Goal: Transaction & Acquisition: Purchase product/service

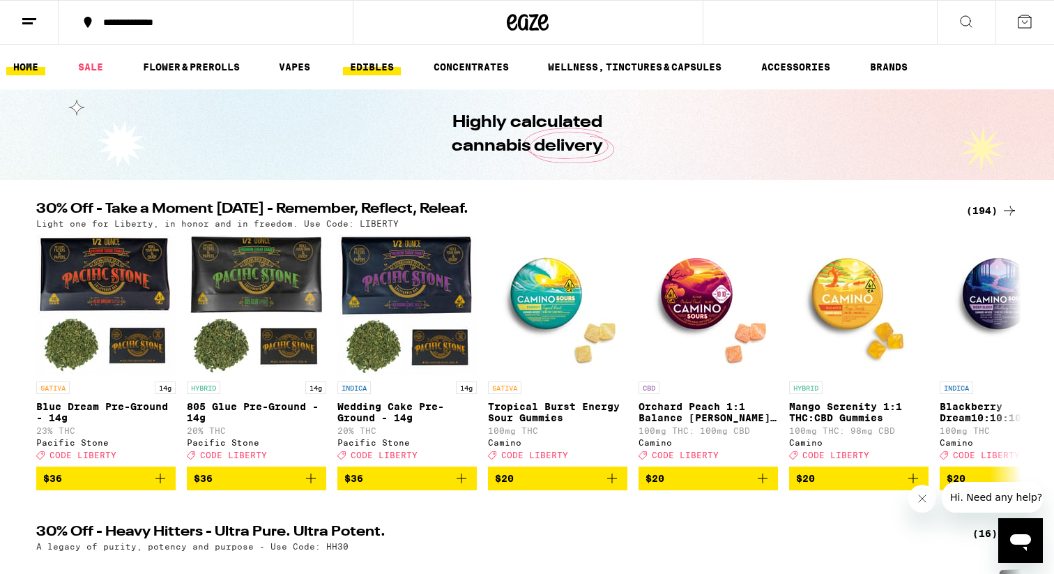
click at [357, 59] on link "EDIBLES" at bounding box center [372, 67] width 58 height 17
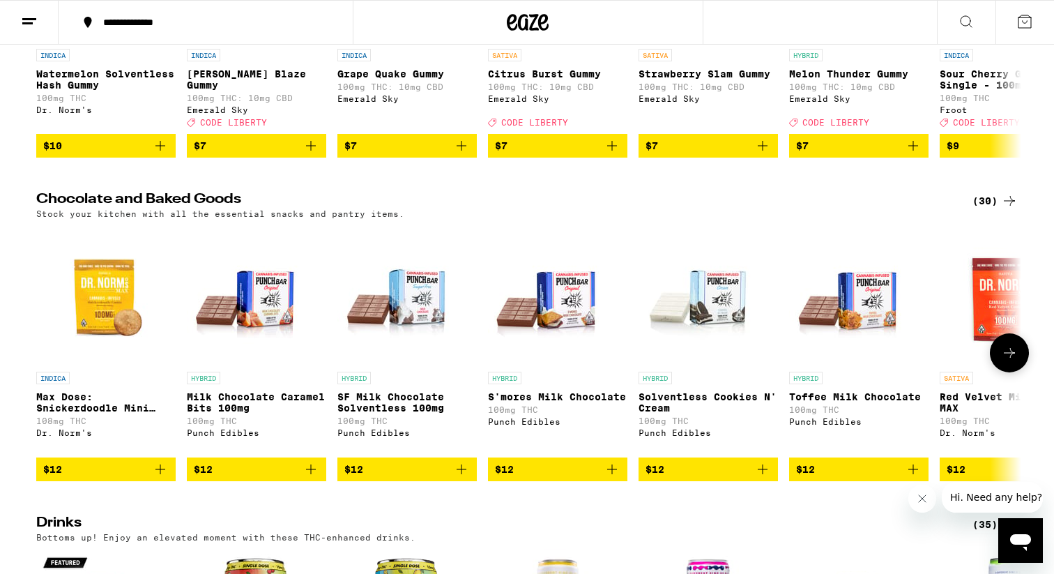
scroll to position [337, 0]
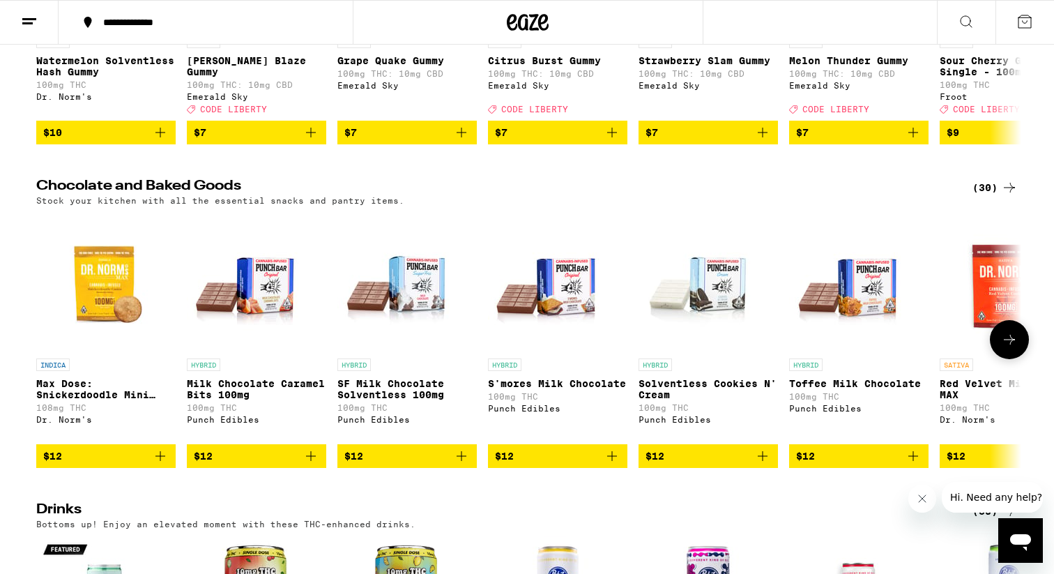
click at [267, 464] on span "$12" at bounding box center [256, 456] width 125 height 17
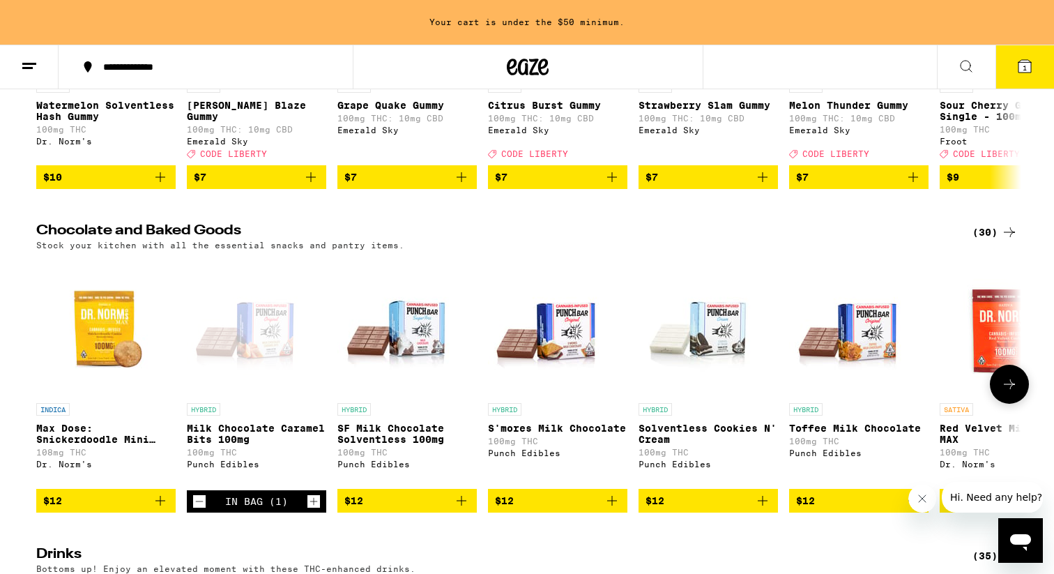
scroll to position [382, 0]
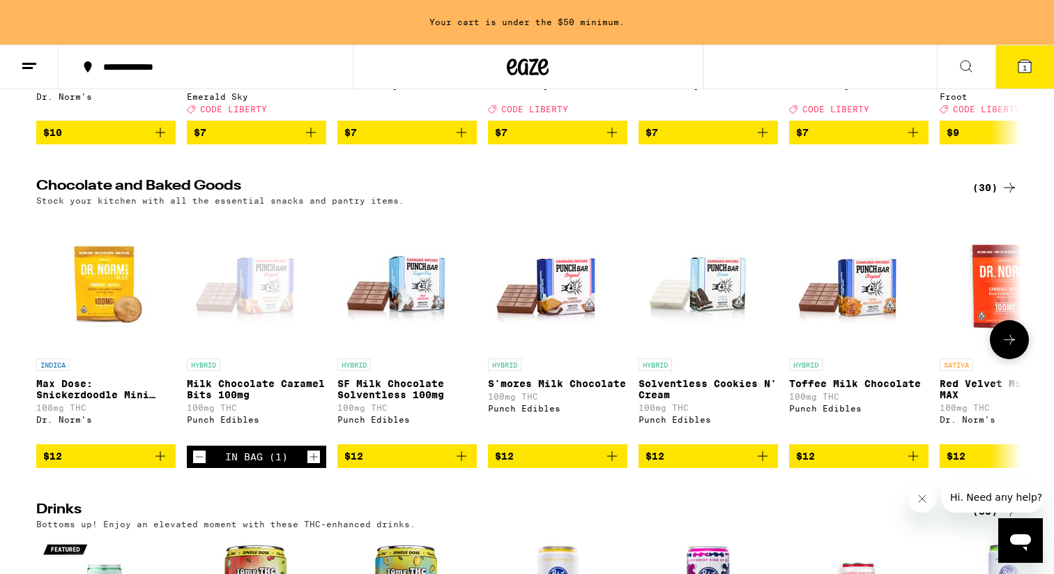
click at [420, 468] on button "$12" at bounding box center [406, 456] width 139 height 24
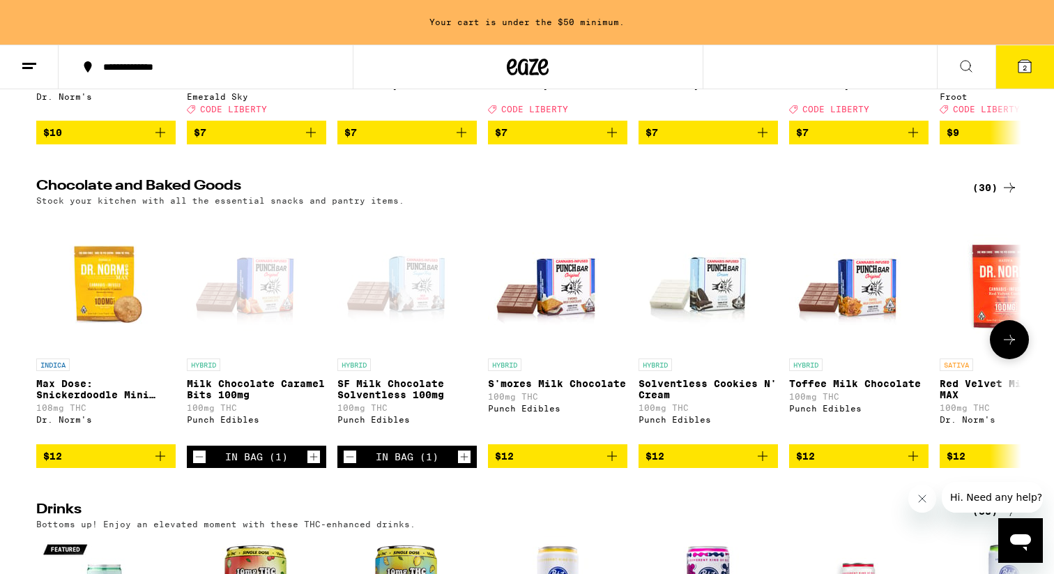
click at [561, 468] on button "$12" at bounding box center [557, 456] width 139 height 24
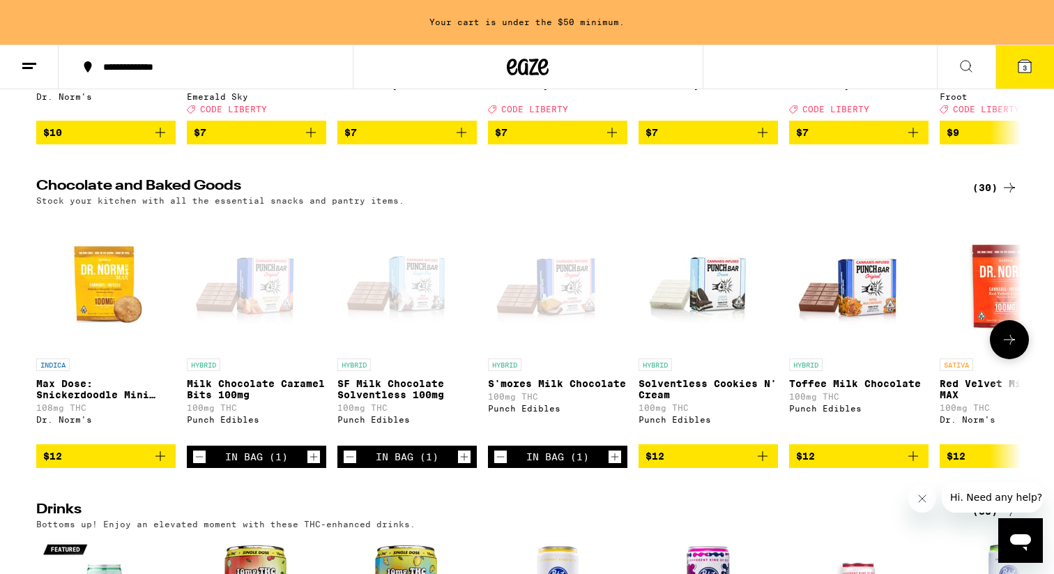
click at [696, 464] on span "$12" at bounding box center [708, 456] width 125 height 17
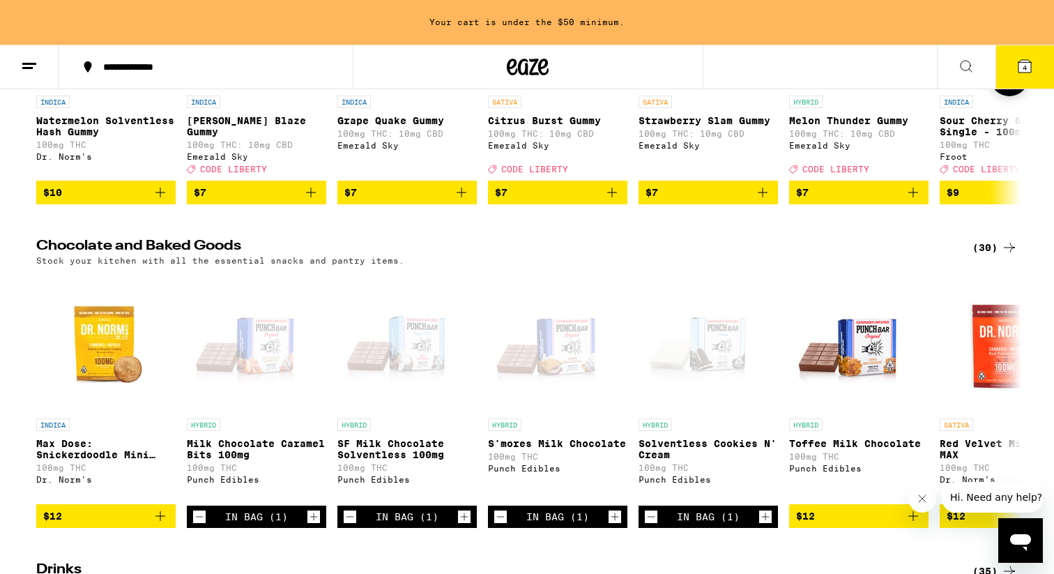
scroll to position [388, 0]
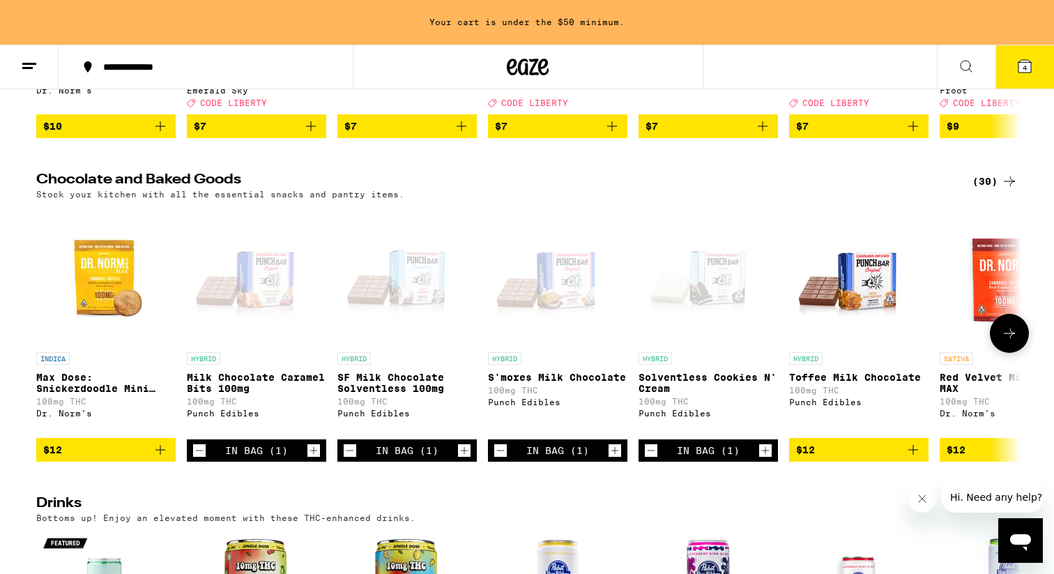
click at [819, 458] on span "$12" at bounding box center [858, 449] width 125 height 17
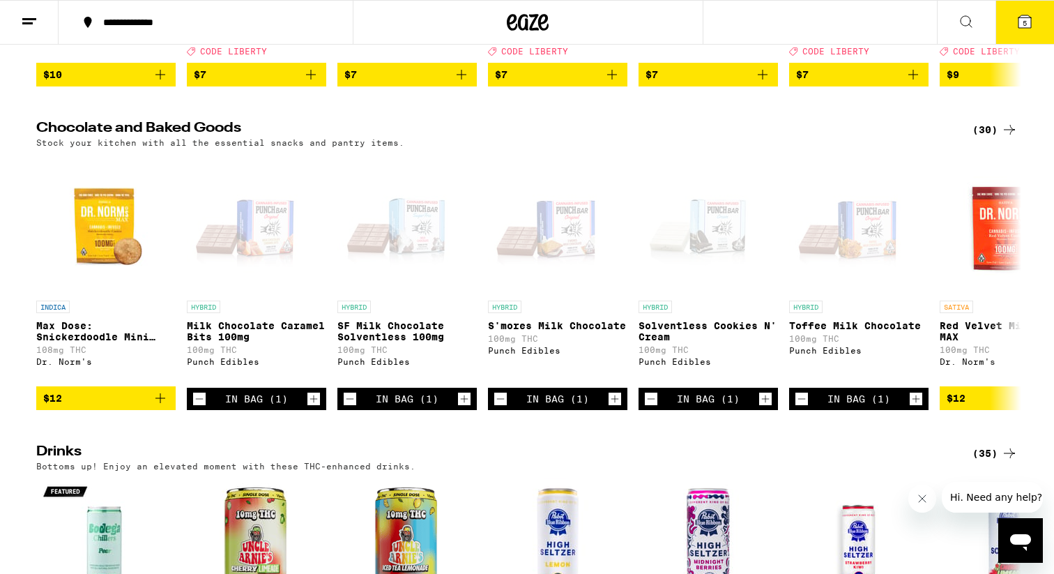
scroll to position [419, 0]
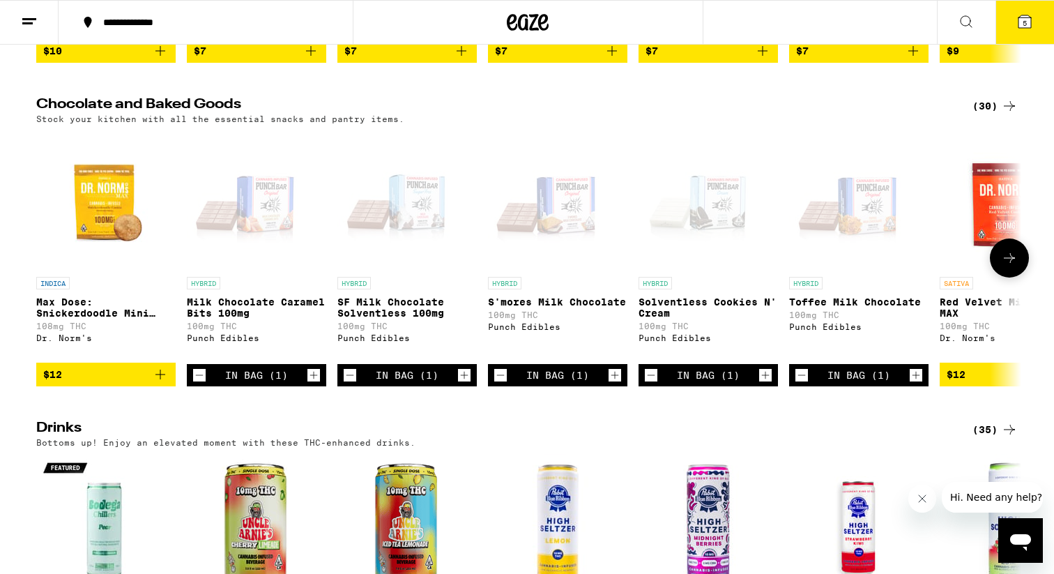
click at [314, 383] on icon "Increment" at bounding box center [313, 375] width 13 height 17
click at [1038, 15] on button "6" at bounding box center [1025, 22] width 59 height 43
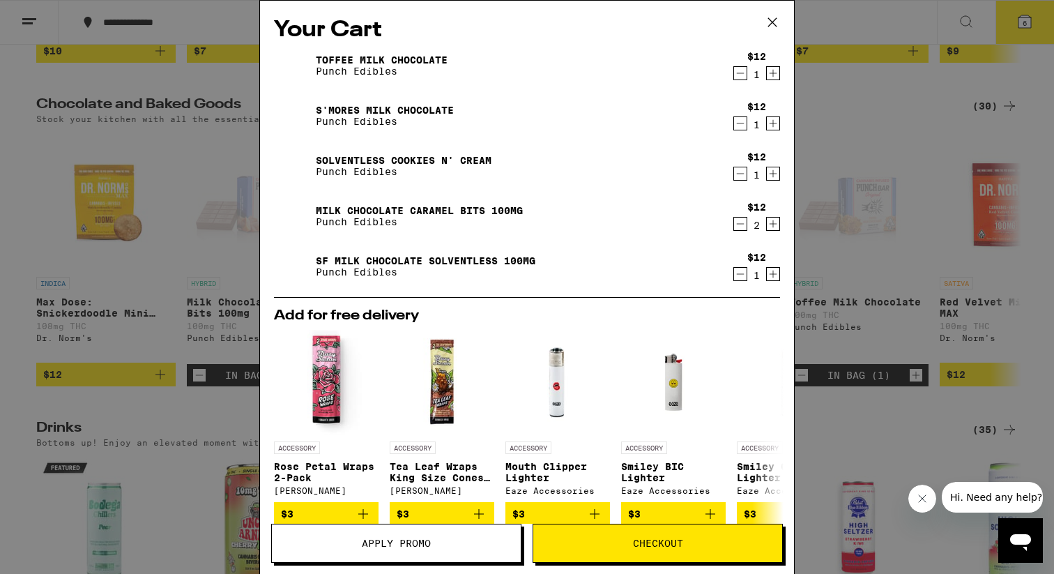
scroll to position [206, 0]
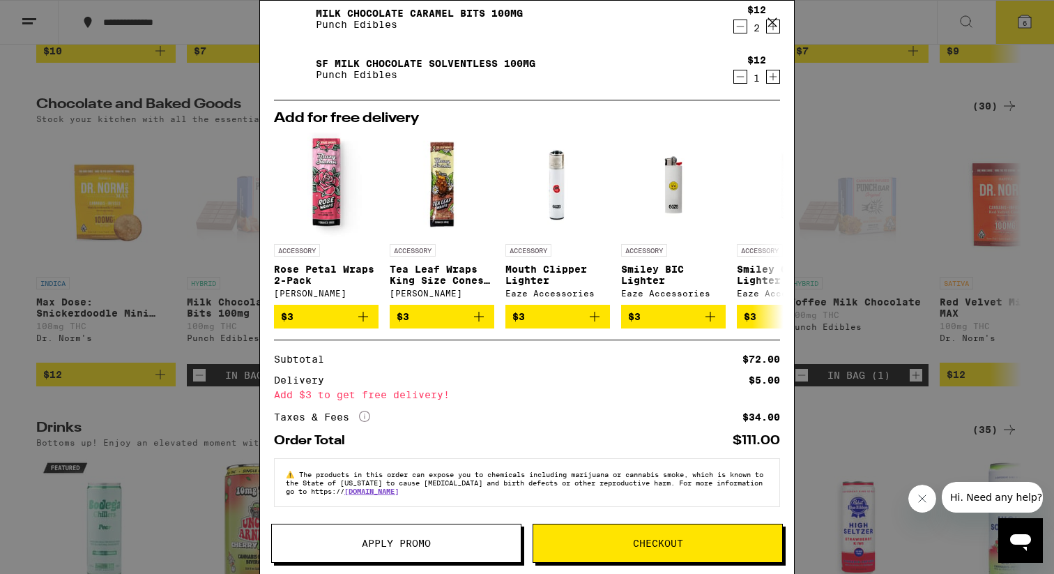
click at [440, 538] on button "Apply Promo" at bounding box center [396, 543] width 250 height 39
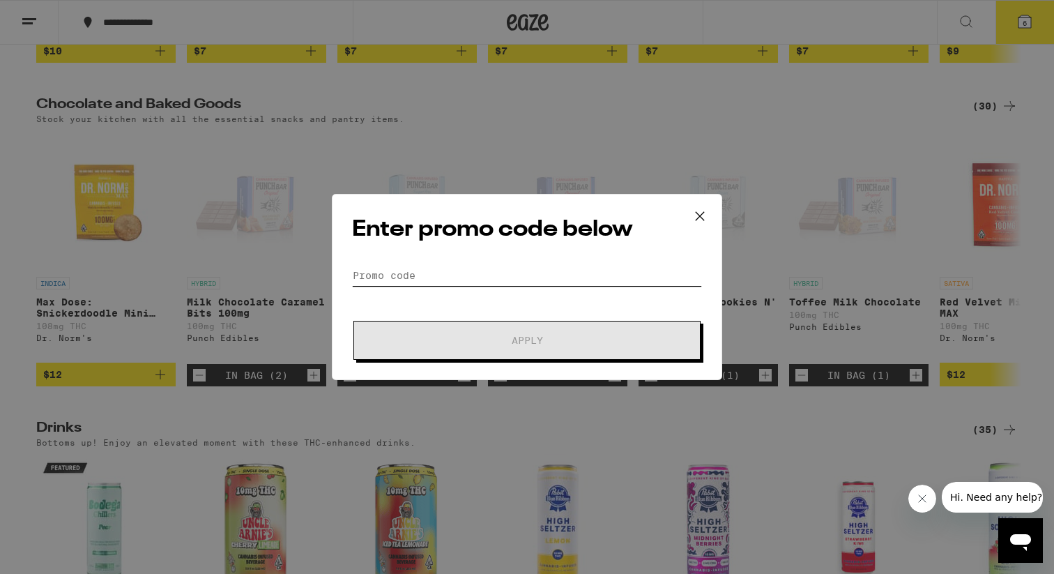
click at [470, 265] on input "Promo Code" at bounding box center [527, 275] width 350 height 21
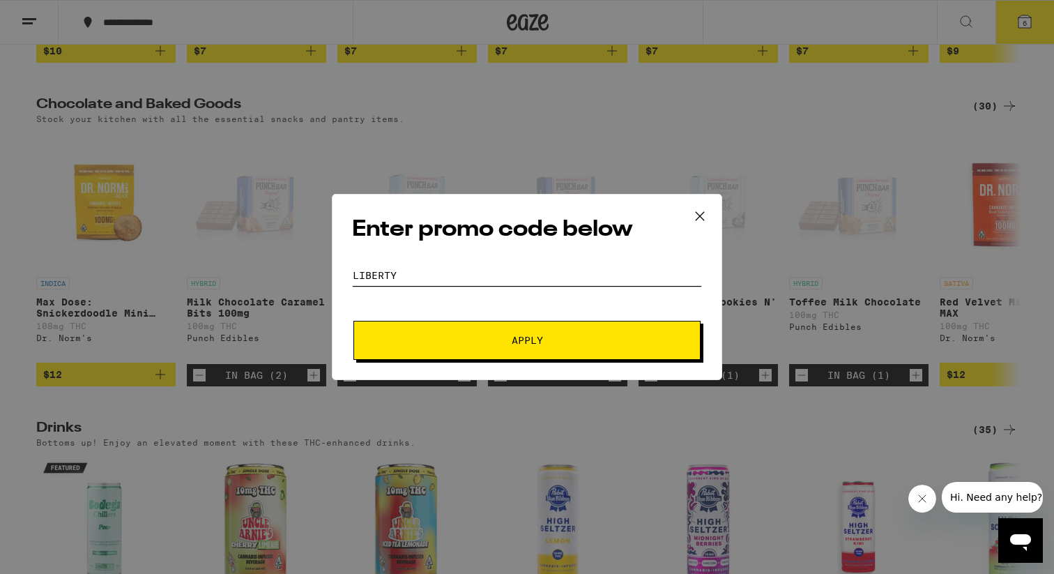
type input "LIBERTY"
click at [485, 354] on button "Apply" at bounding box center [526, 340] width 347 height 39
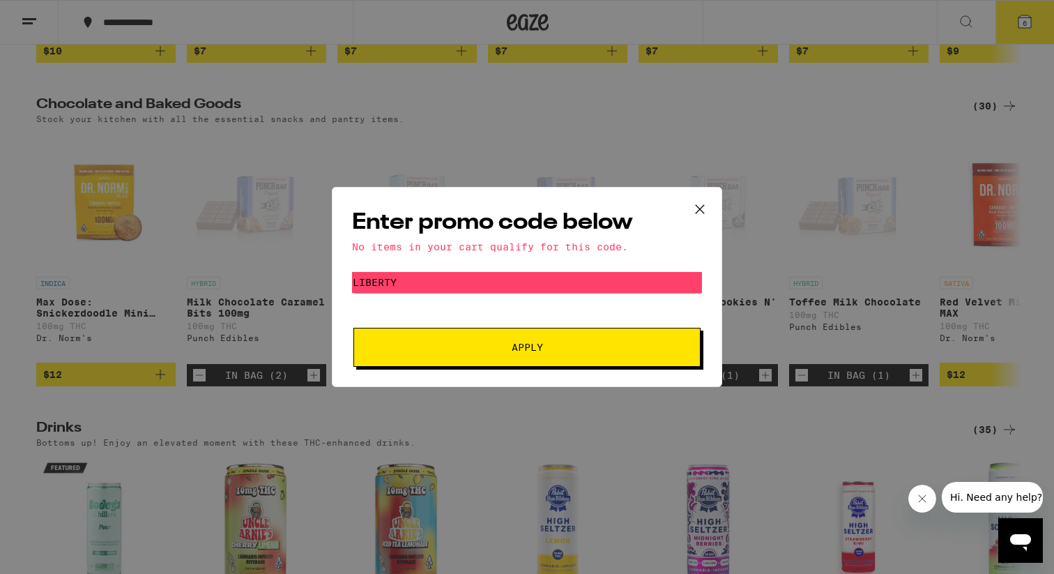
click at [702, 201] on icon at bounding box center [700, 209] width 21 height 21
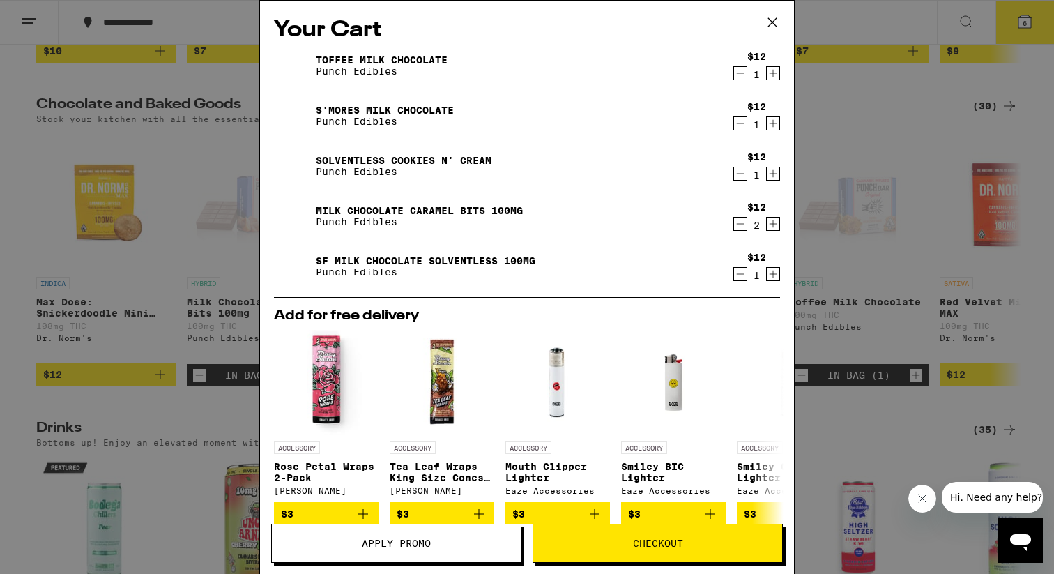
click at [736, 75] on icon "Decrement" at bounding box center [740, 73] width 13 height 17
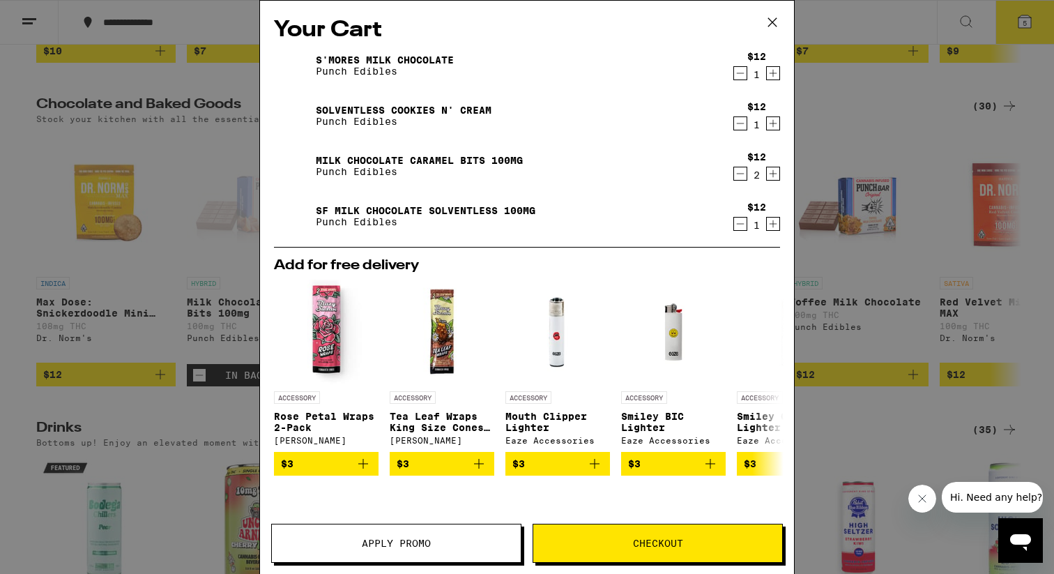
click at [736, 73] on icon "Decrement" at bounding box center [740, 73] width 13 height 17
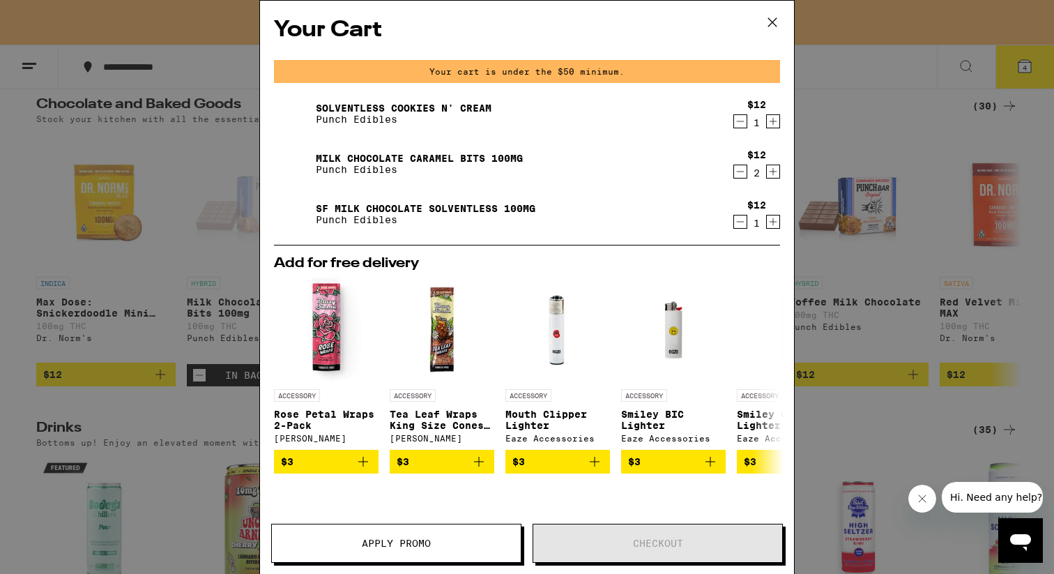
click at [736, 73] on div "Your cart is under the $50 minimum." at bounding box center [527, 71] width 506 height 23
click at [736, 108] on div "$12 1" at bounding box center [754, 113] width 52 height 29
click at [736, 121] on icon "Decrement" at bounding box center [740, 121] width 13 height 17
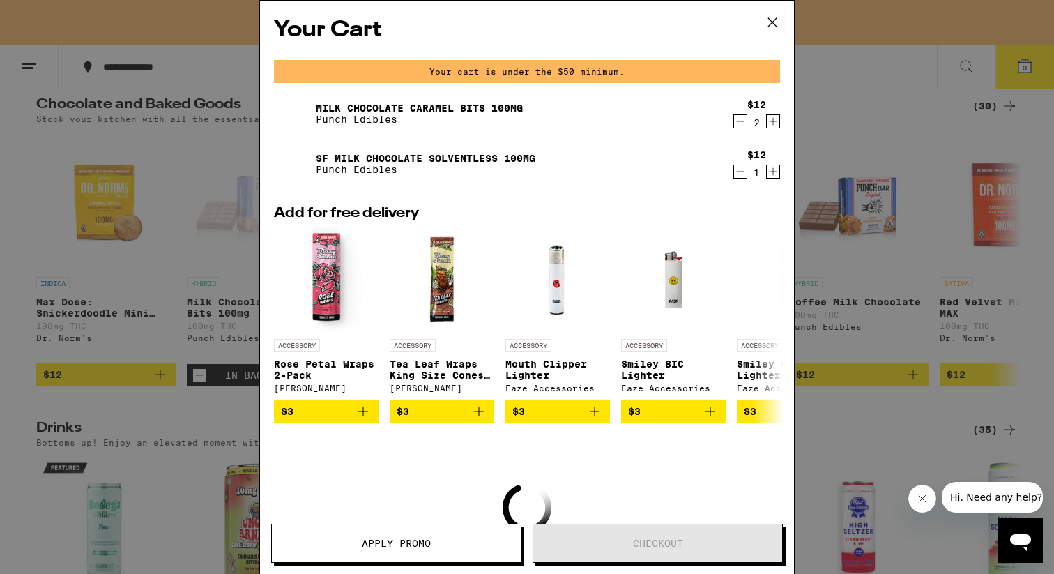
click at [738, 120] on icon "Decrement" at bounding box center [740, 121] width 13 height 17
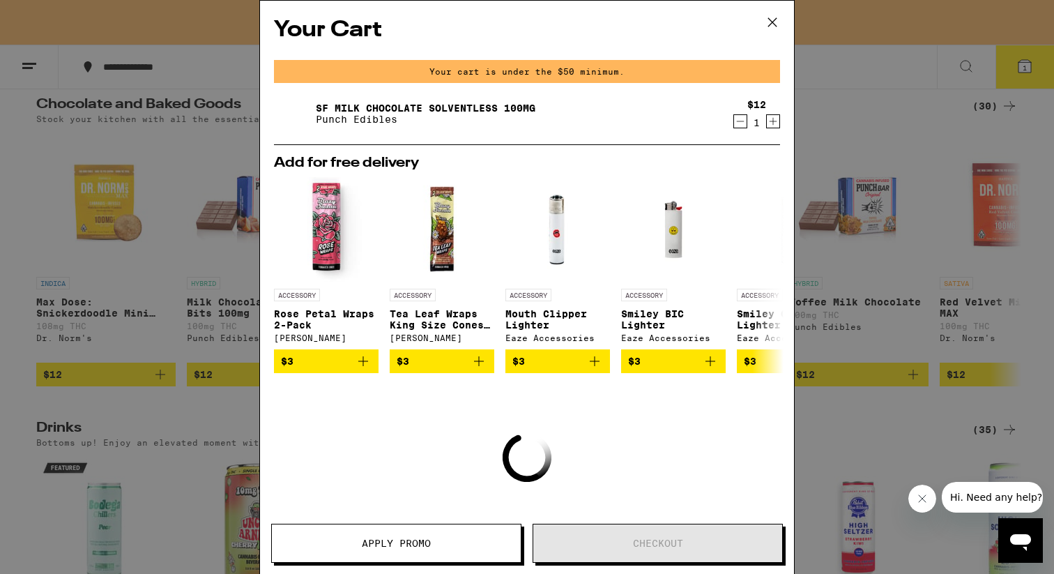
click at [738, 120] on icon "Decrement" at bounding box center [740, 121] width 13 height 17
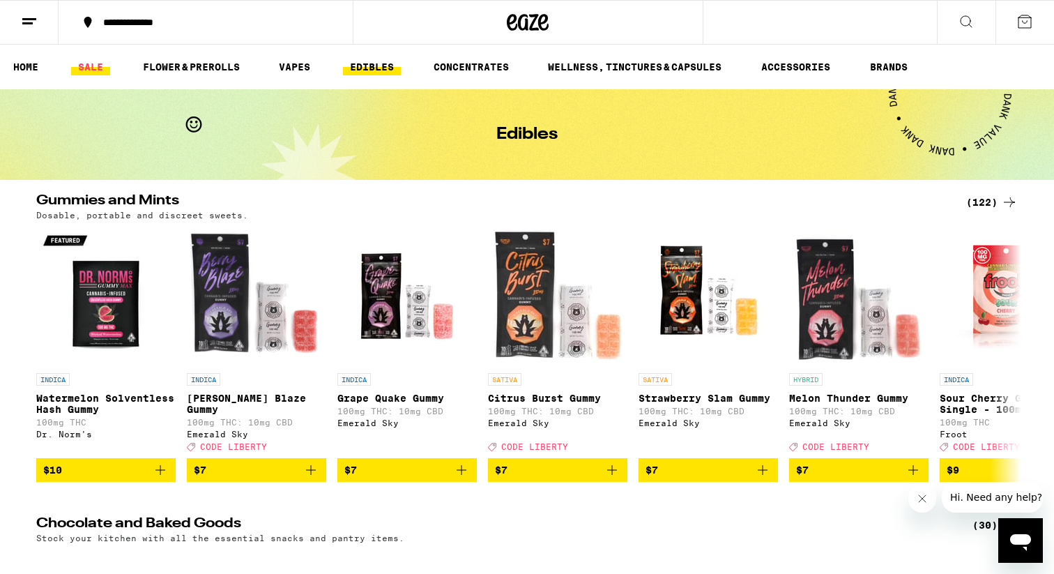
click at [94, 62] on link "SALE" at bounding box center [90, 67] width 39 height 17
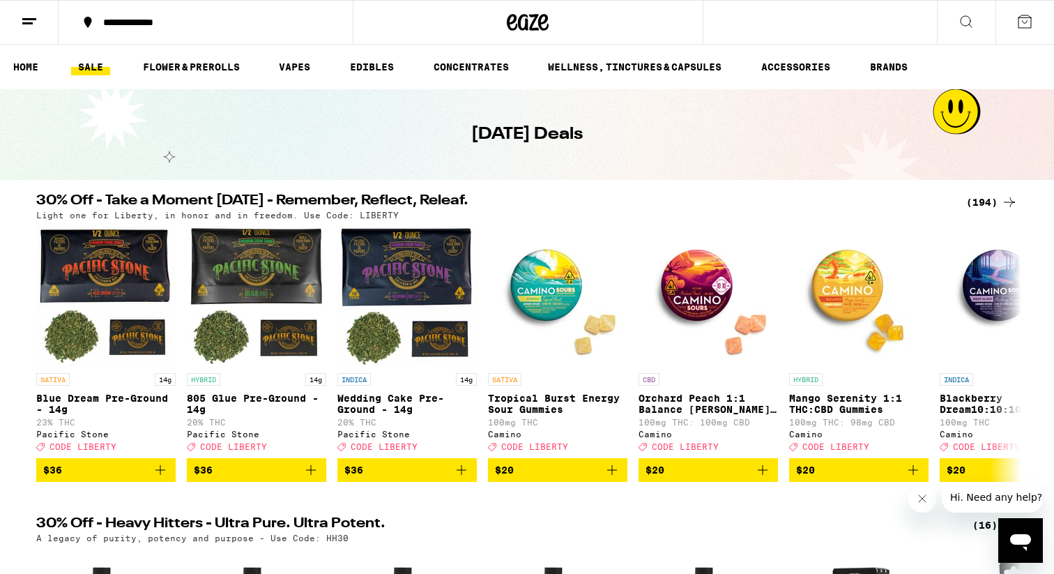
click at [985, 207] on div "(194)" at bounding box center [992, 202] width 52 height 17
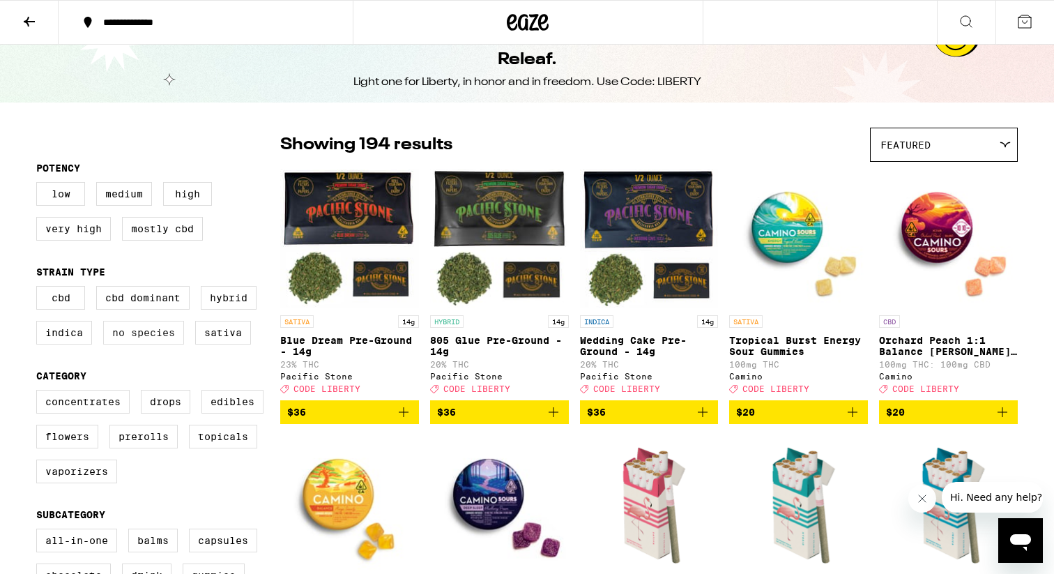
scroll to position [56, 0]
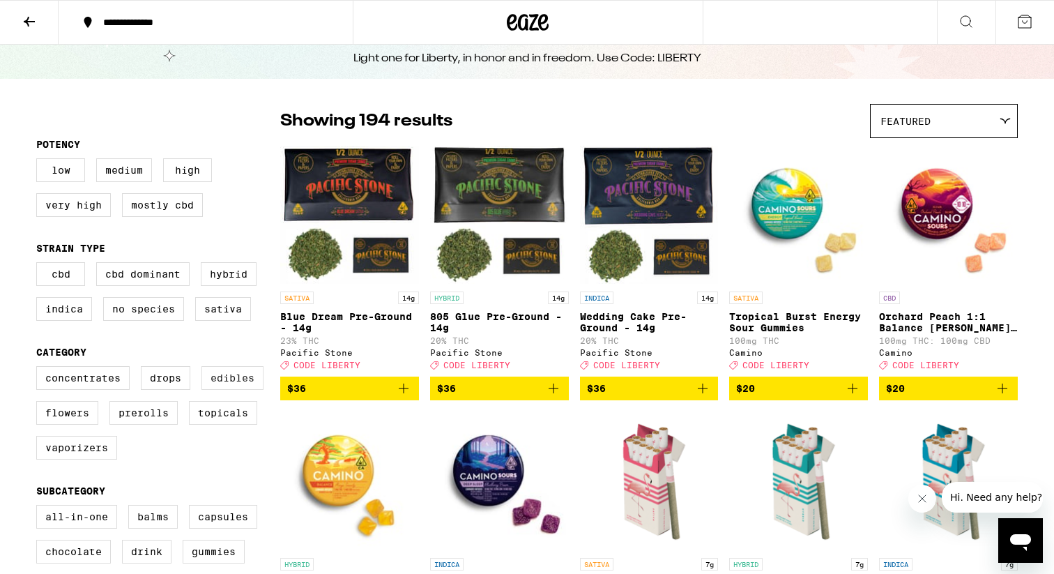
click at [224, 390] on label "Edibles" at bounding box center [232, 378] width 62 height 24
click at [40, 369] on input "Edibles" at bounding box center [39, 368] width 1 height 1
checkbox input "true"
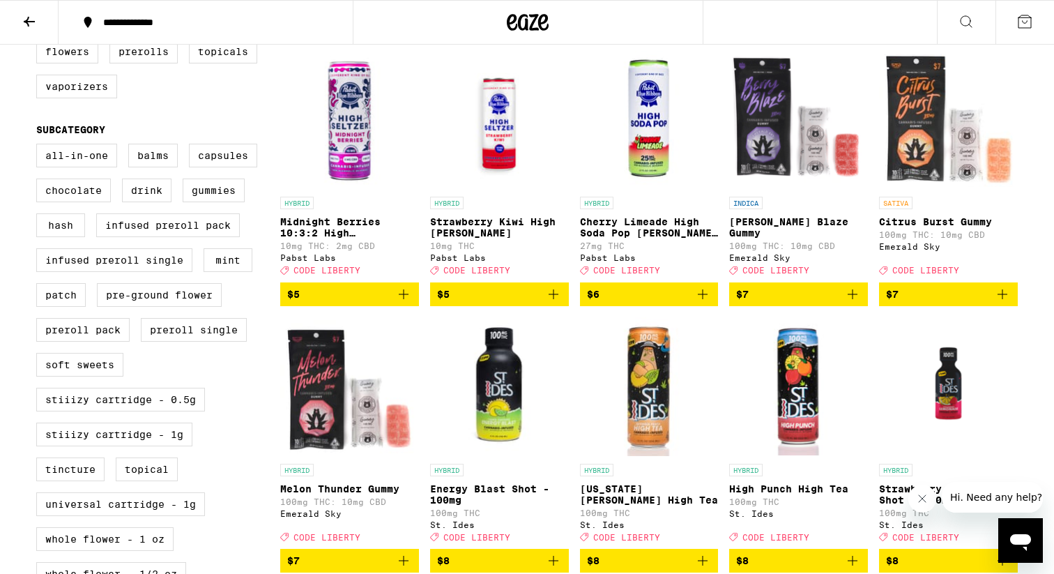
scroll to position [212, 0]
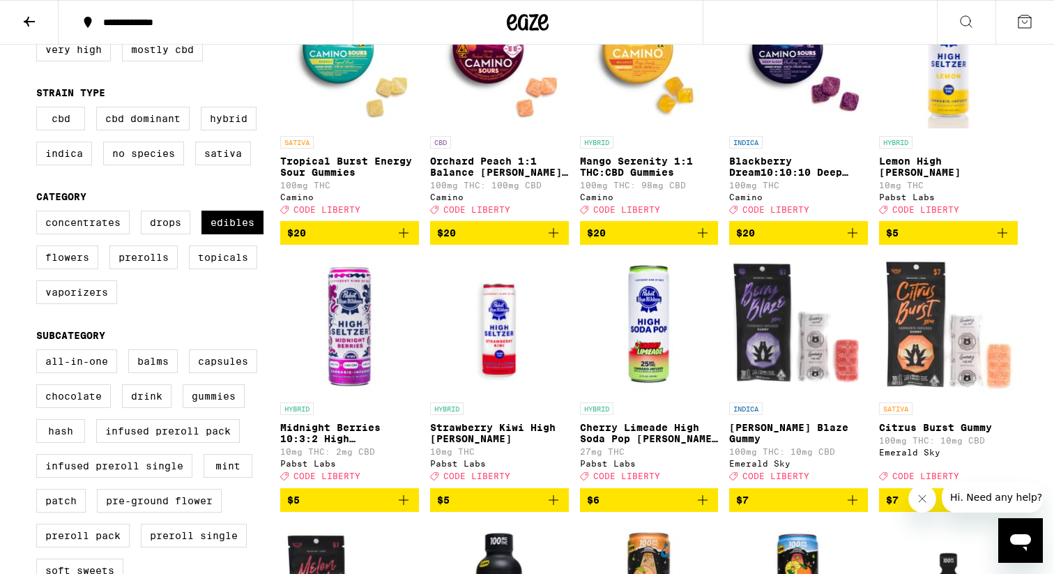
click at [406, 241] on icon "Add to bag" at bounding box center [403, 233] width 17 height 17
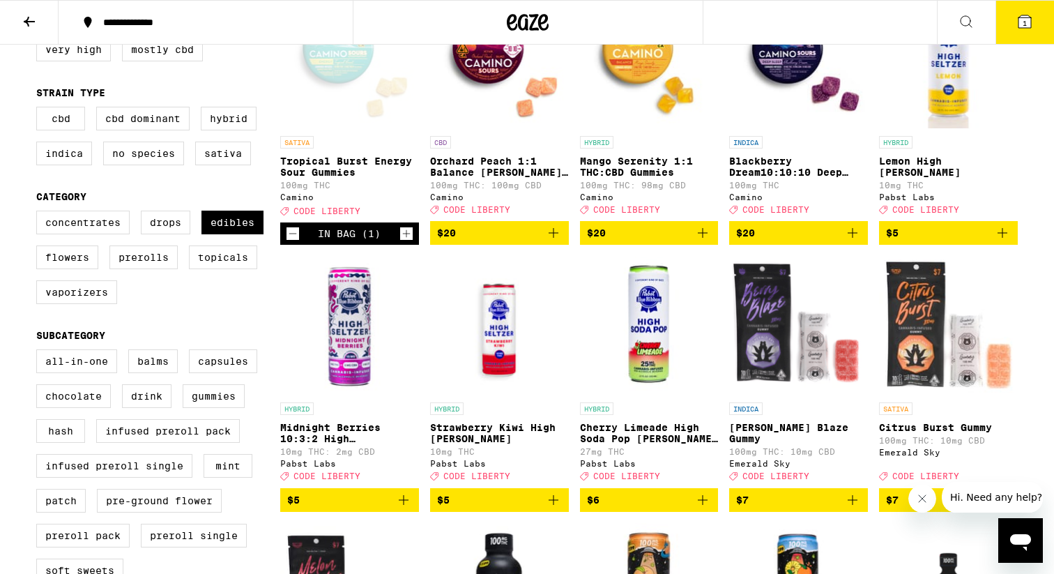
scroll to position [257, 0]
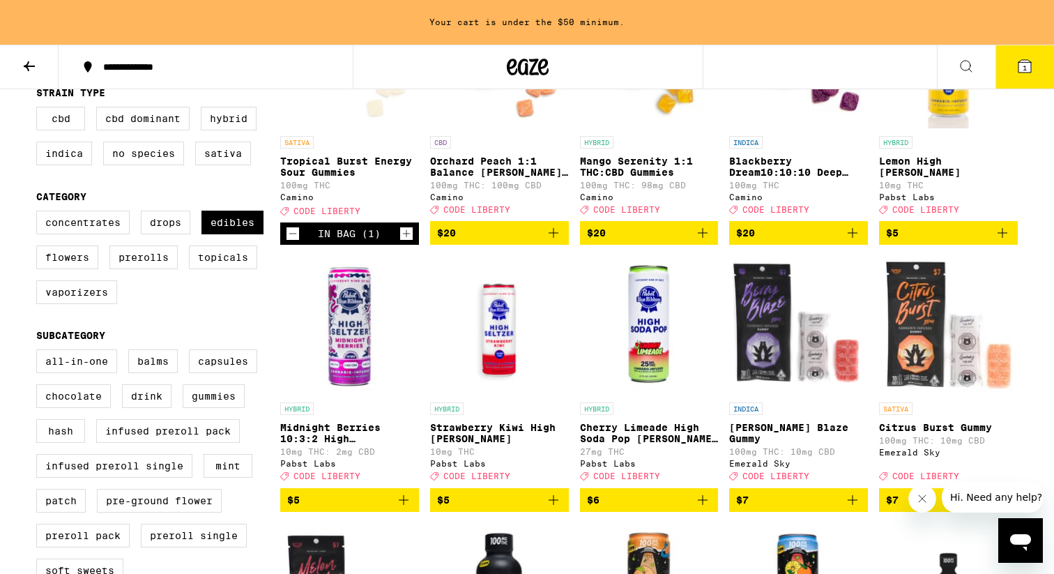
click at [667, 245] on button "$20" at bounding box center [649, 233] width 139 height 24
click at [813, 241] on span "$20" at bounding box center [798, 233] width 125 height 17
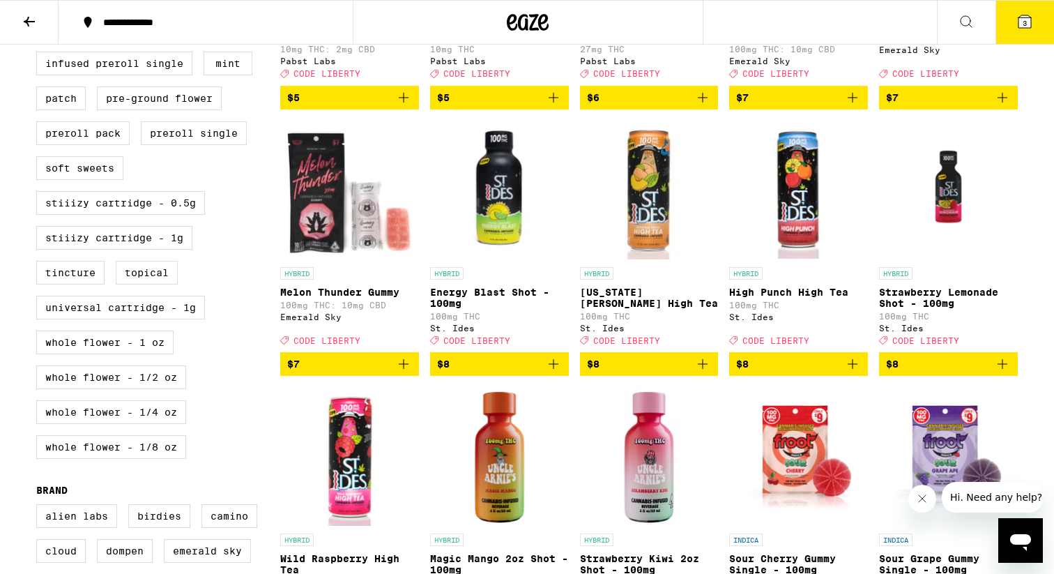
scroll to position [685, 0]
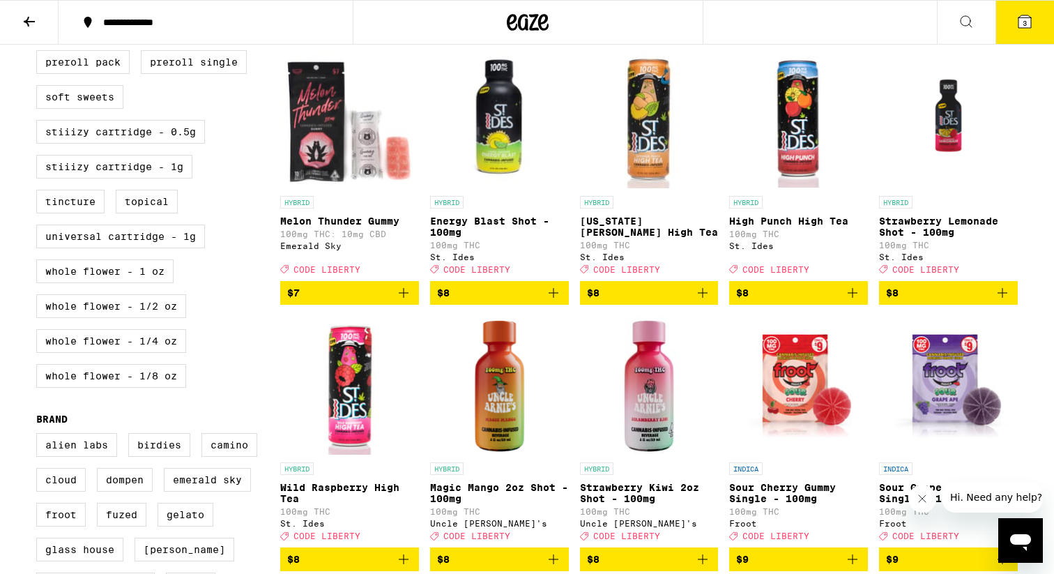
click at [626, 301] on span "$8" at bounding box center [649, 292] width 125 height 17
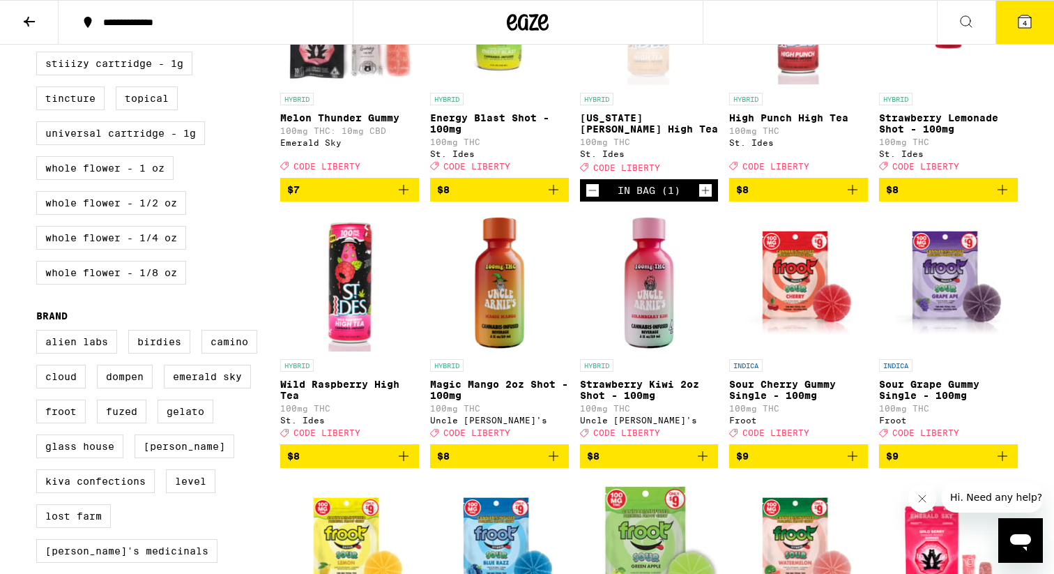
scroll to position [824, 0]
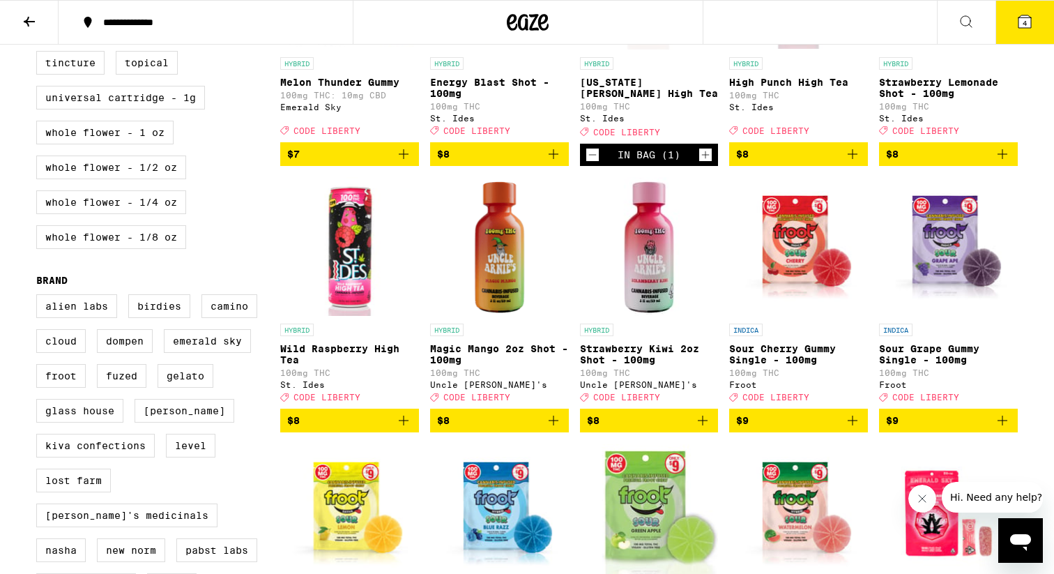
click at [770, 162] on span "$8" at bounding box center [798, 154] width 125 height 17
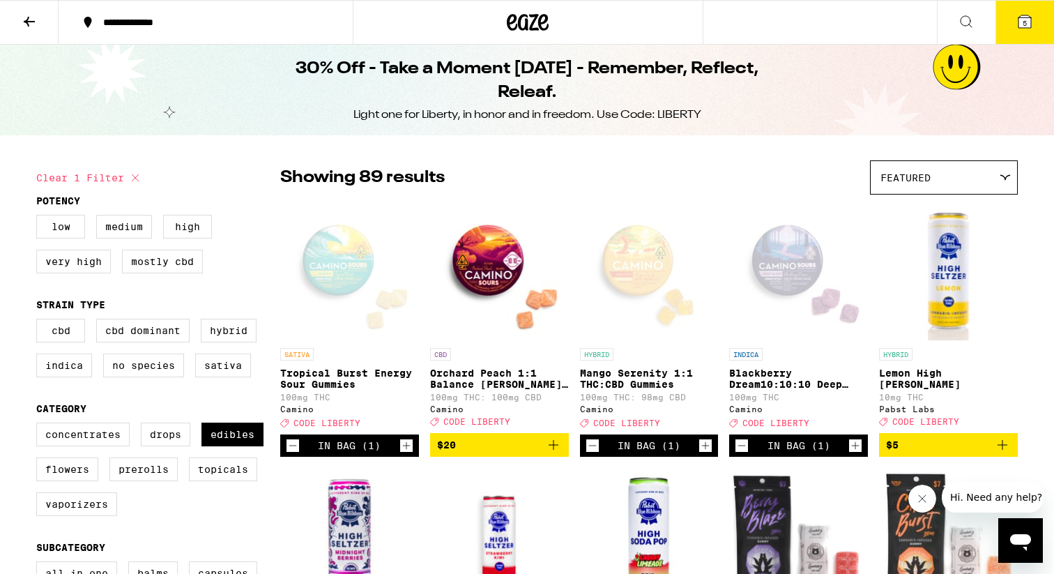
click at [1026, 24] on span "5" at bounding box center [1025, 23] width 4 height 8
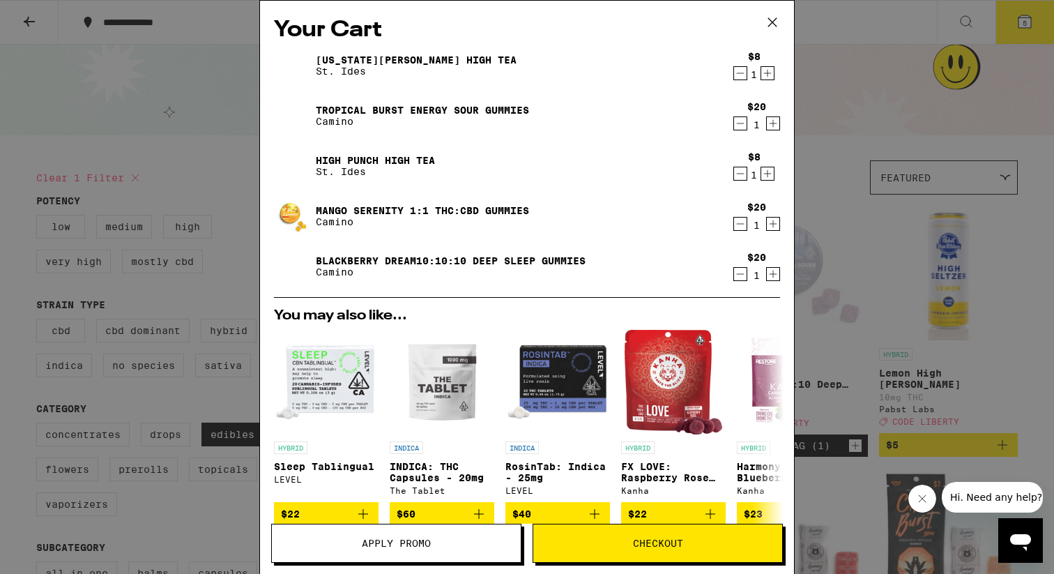
click at [454, 552] on button "Apply Promo" at bounding box center [396, 543] width 250 height 39
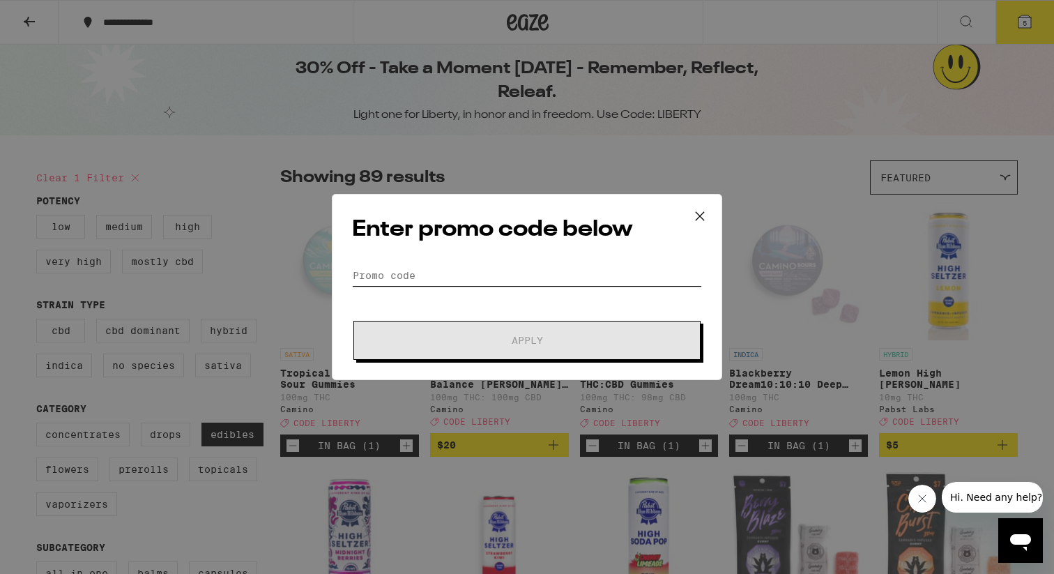
click at [447, 265] on input "Promo Code" at bounding box center [527, 275] width 350 height 21
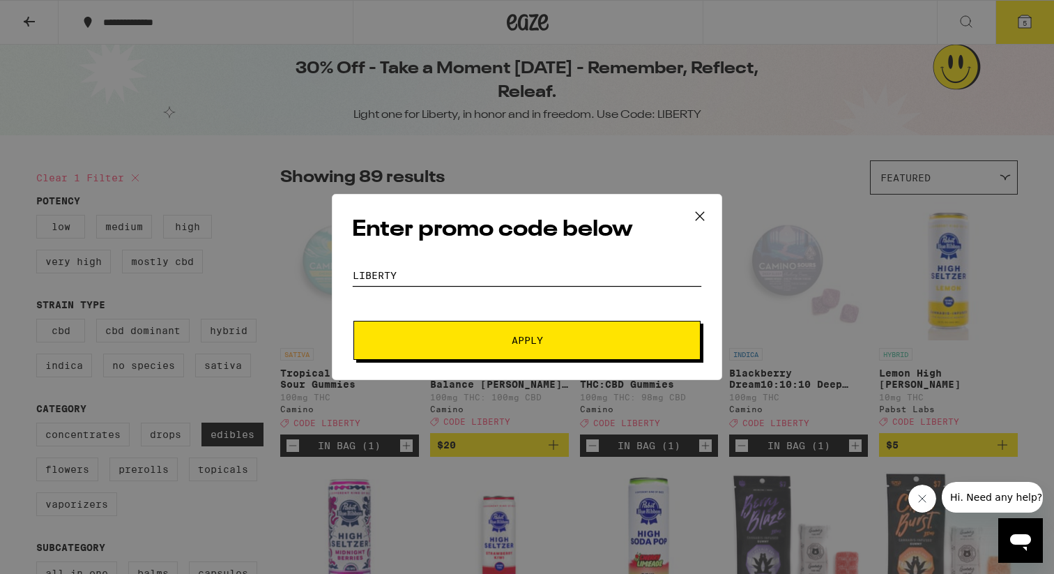
type input "LIBERTY"
click at [452, 324] on button "Apply" at bounding box center [526, 340] width 347 height 39
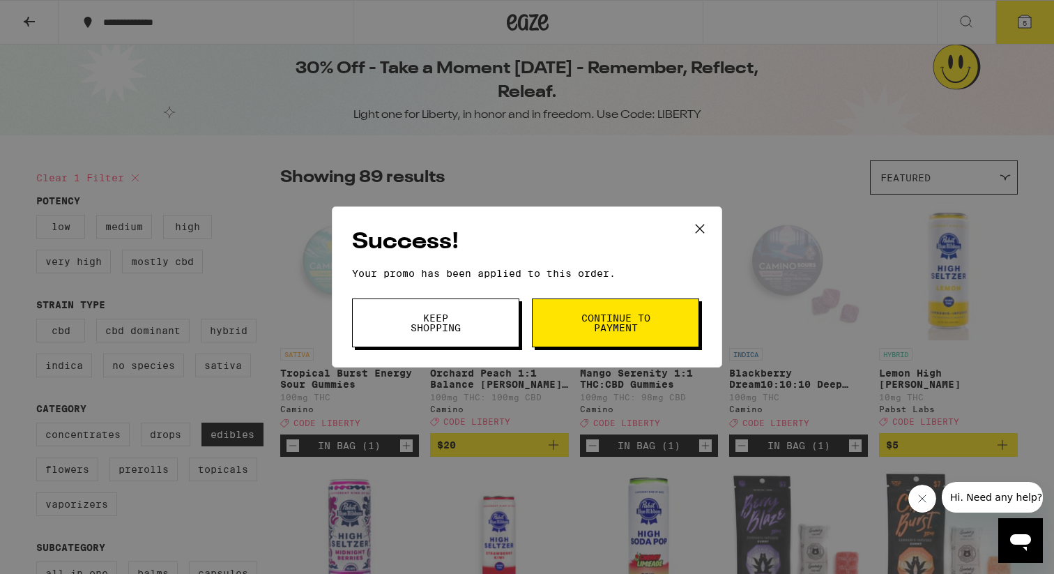
click at [559, 327] on button "Continue to payment" at bounding box center [615, 322] width 167 height 49
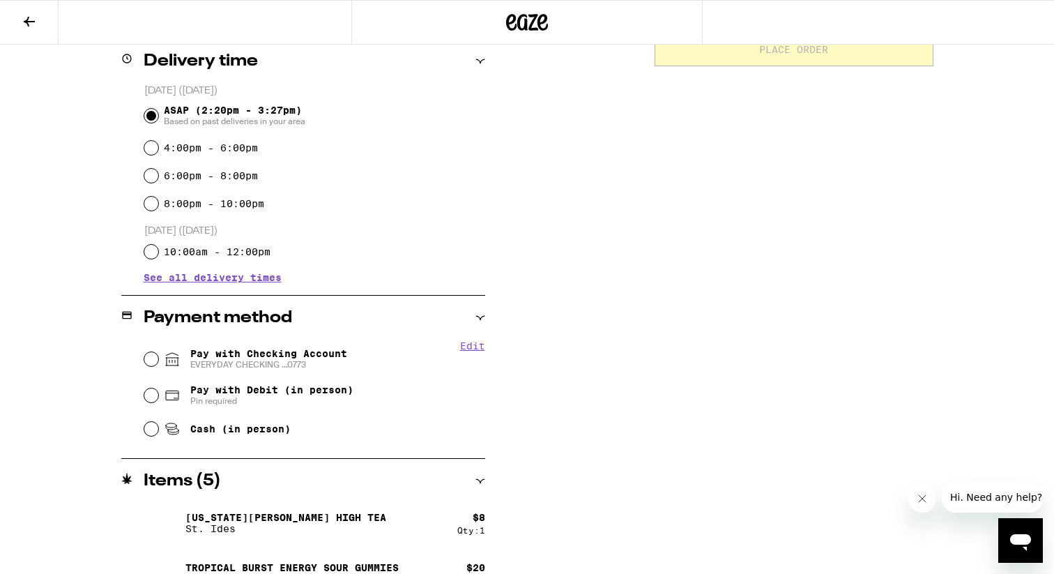
scroll to position [344, 0]
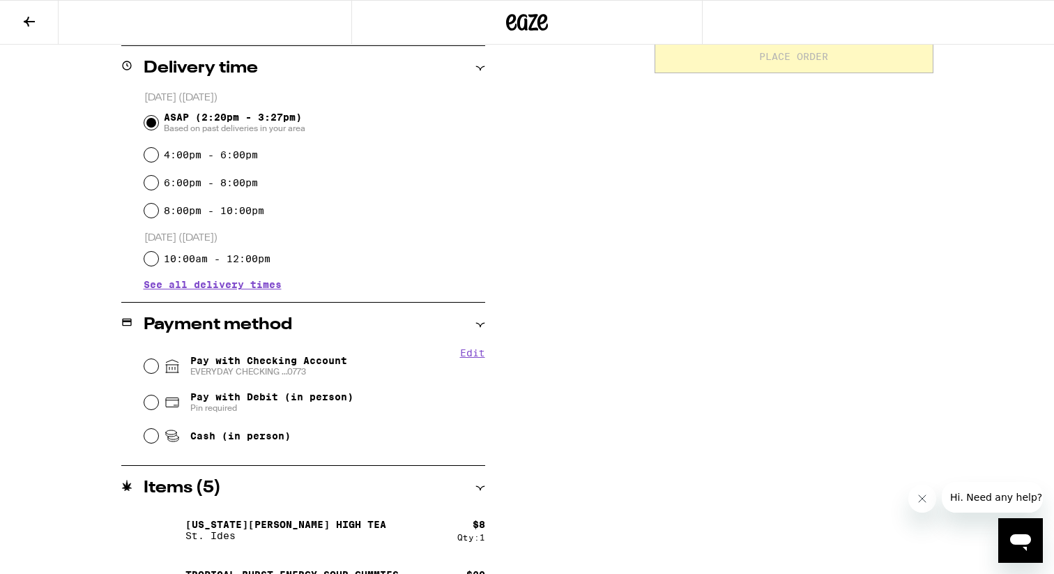
click at [314, 357] on span "Pay with Checking Account EVERYDAY CHECKING ...0773" at bounding box center [268, 366] width 157 height 22
click at [158, 359] on input "Pay with Checking Account EVERYDAY CHECKING ...0773" at bounding box center [151, 366] width 14 height 14
radio input "true"
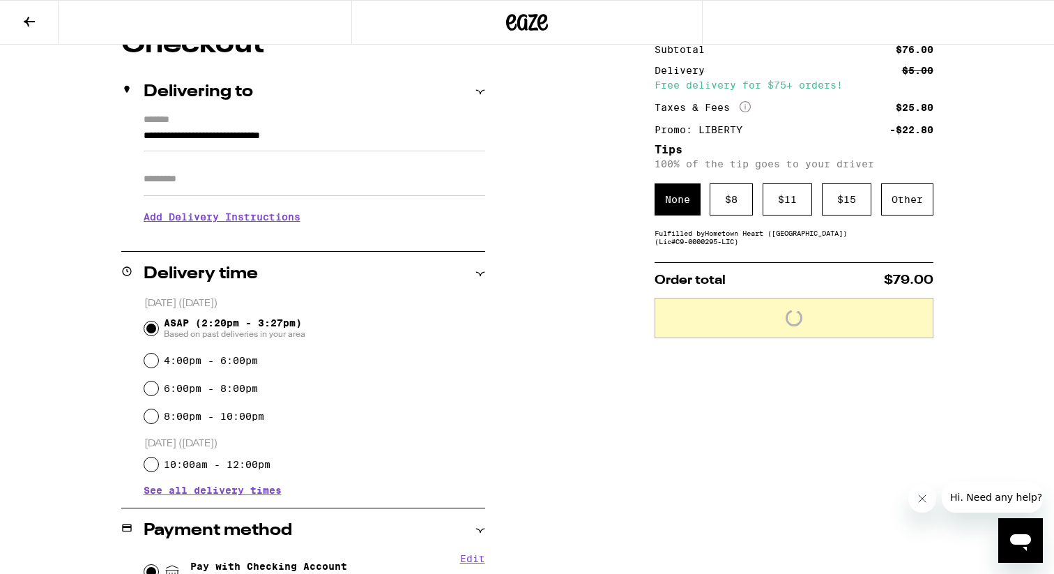
scroll to position [37, 0]
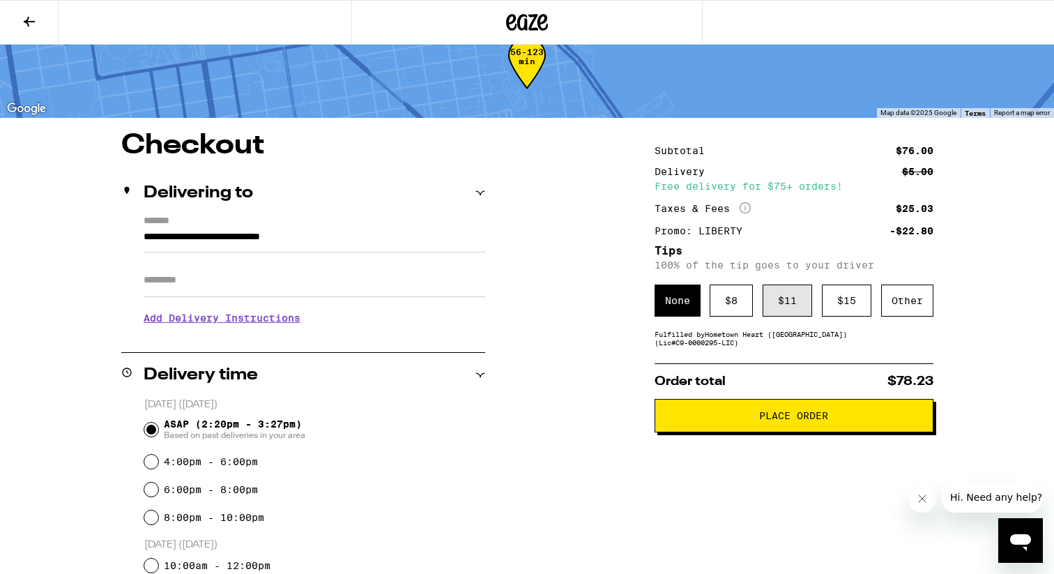
click at [776, 298] on div "$ 11" at bounding box center [788, 300] width 50 height 32
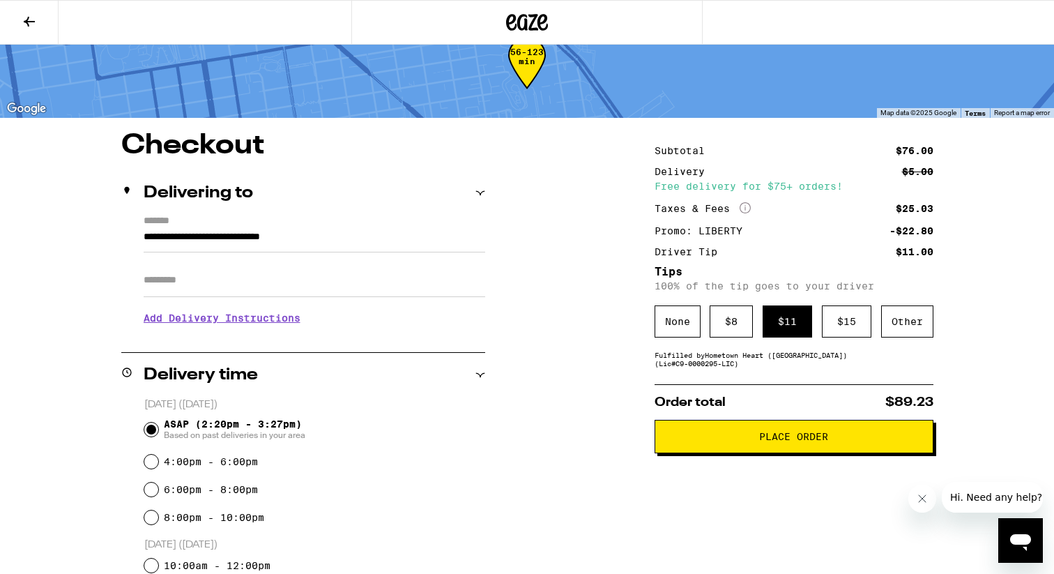
click at [789, 435] on span "Place Order" at bounding box center [793, 437] width 69 height 10
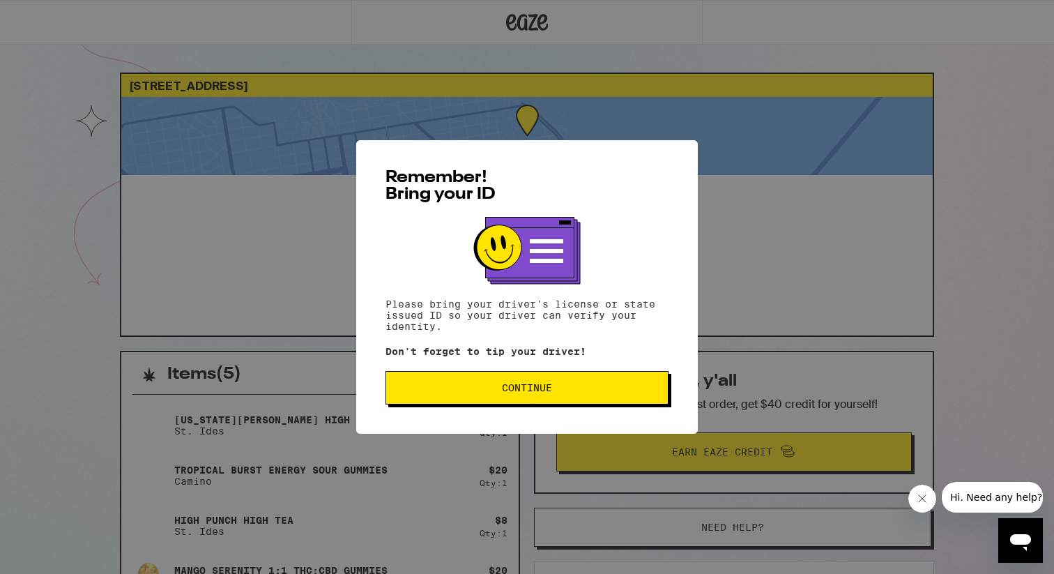
click at [640, 402] on button "Continue" at bounding box center [527, 387] width 283 height 33
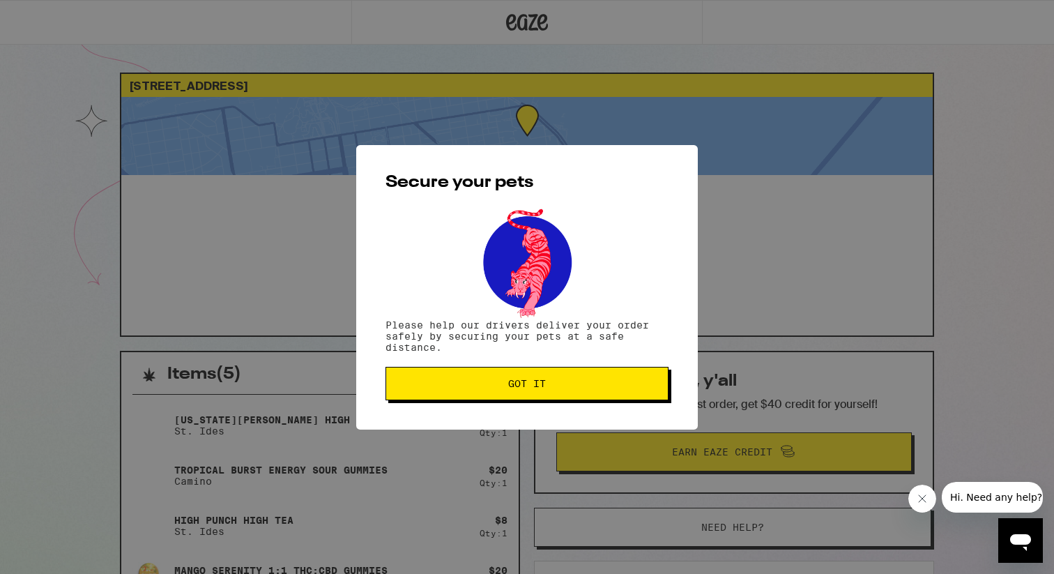
click at [639, 392] on button "Got it" at bounding box center [527, 383] width 283 height 33
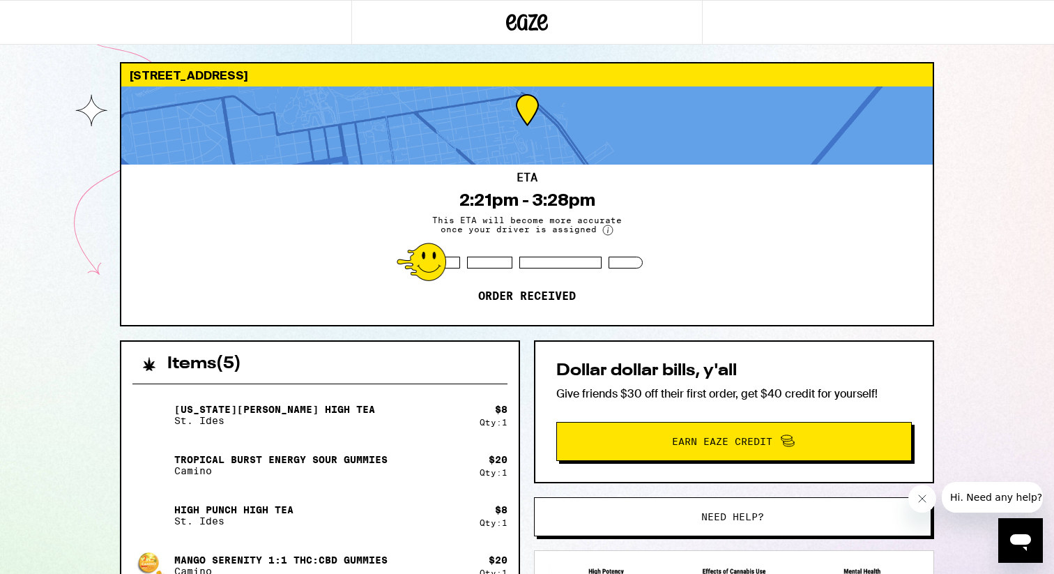
scroll to position [12, 0]
